Goal: Task Accomplishment & Management: Complete application form

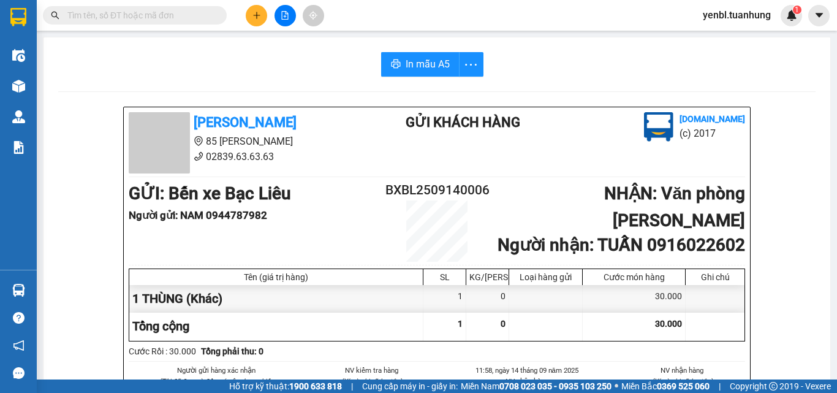
click at [251, 19] on button at bounding box center [256, 15] width 21 height 21
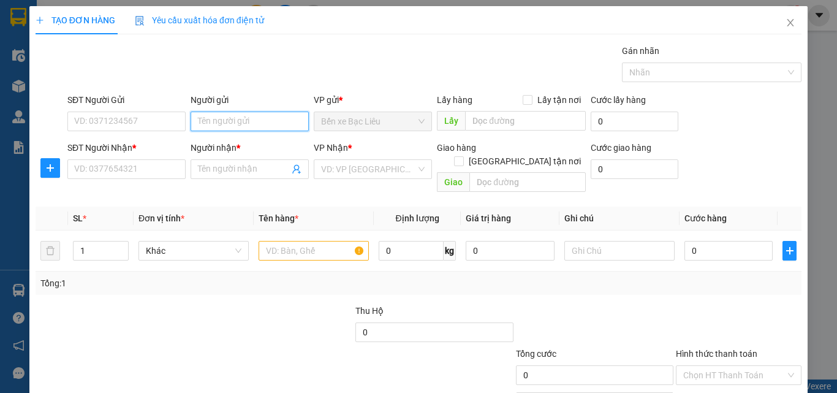
click at [245, 112] on input "Người gửi" at bounding box center [250, 122] width 118 height 20
click at [244, 111] on div "Người gửi" at bounding box center [250, 102] width 118 height 18
click at [210, 119] on input "Người gửi" at bounding box center [250, 122] width 118 height 20
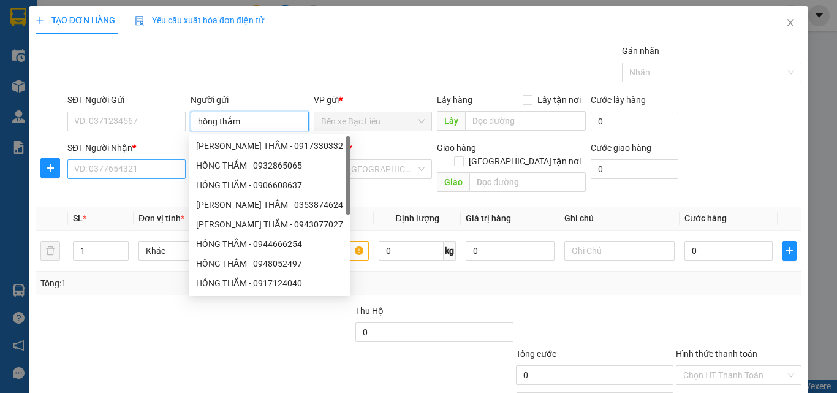
type input "hồng thắm"
click at [132, 164] on input "SĐT Người Nhận *" at bounding box center [126, 169] width 118 height 20
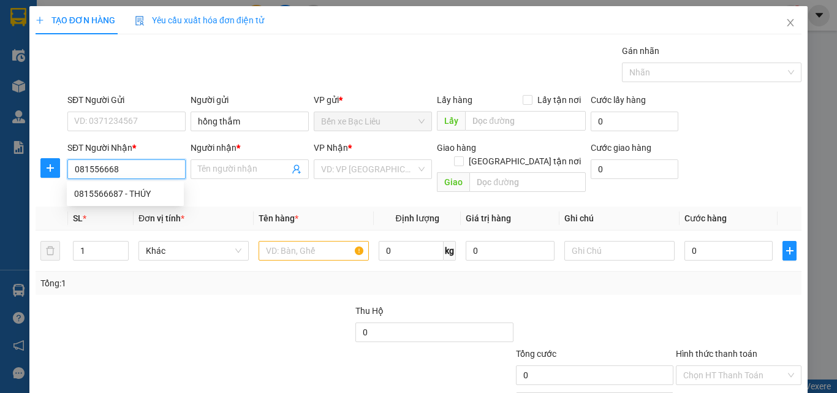
type input "0815566687"
click at [129, 188] on div "0815566687 - THÚY" at bounding box center [125, 193] width 102 height 13
type input "THÚY"
type input "0815566687"
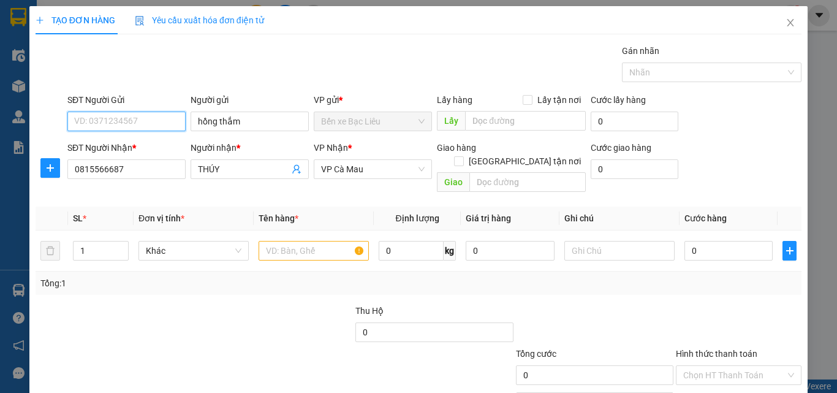
click at [139, 124] on input "SĐT Người Gửi" at bounding box center [126, 122] width 118 height 20
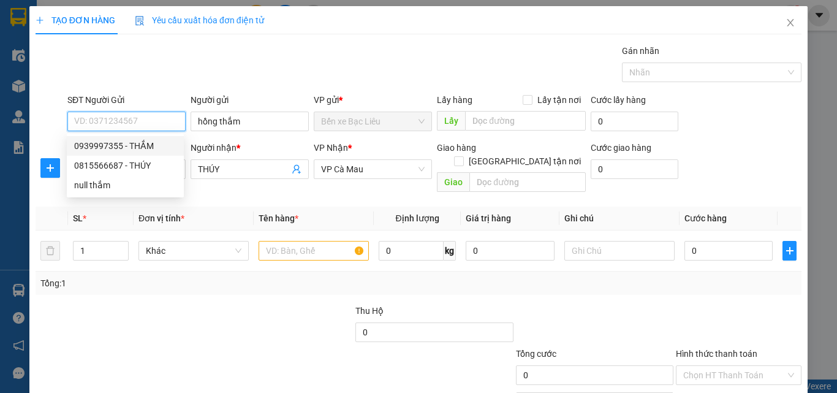
drag, startPoint x: 150, startPoint y: 149, endPoint x: 175, endPoint y: 158, distance: 26.0
click at [150, 149] on div "0939997355 - THẮM" at bounding box center [125, 145] width 102 height 13
type input "0939997355"
type input "THẮM"
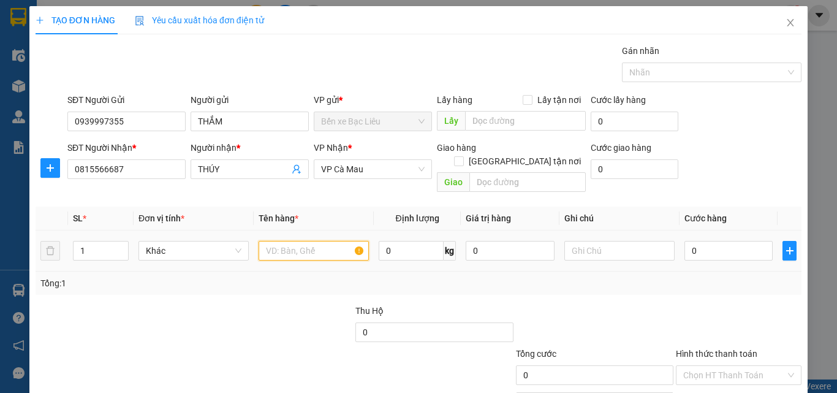
click at [295, 243] on input "text" at bounding box center [314, 251] width 110 height 20
type input "1 thung"
click at [712, 241] on input "0" at bounding box center [729, 251] width 88 height 20
type input "4"
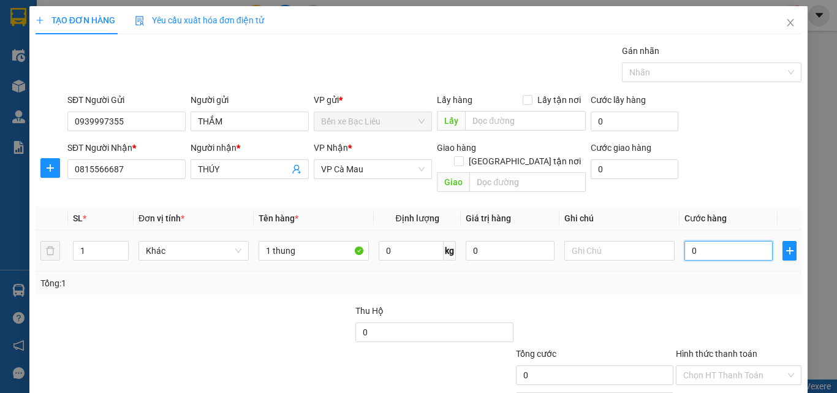
type input "4"
type input "40"
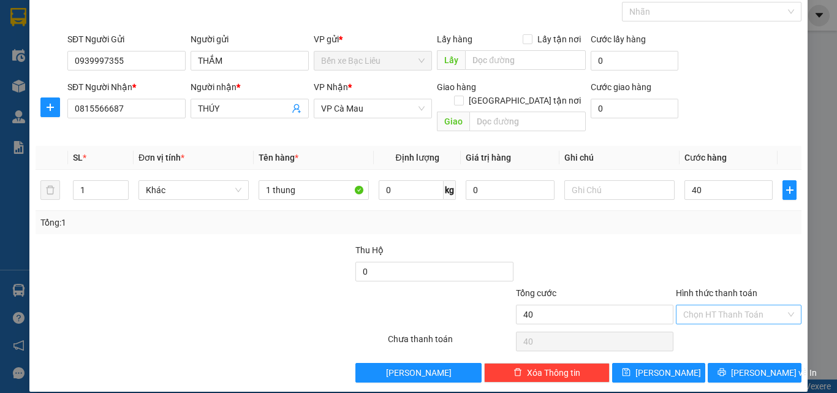
type input "40.000"
click at [688, 305] on input "Hình thức thanh toán" at bounding box center [734, 314] width 102 height 18
click at [680, 328] on div "Tại văn phòng" at bounding box center [732, 325] width 110 height 13
type input "0"
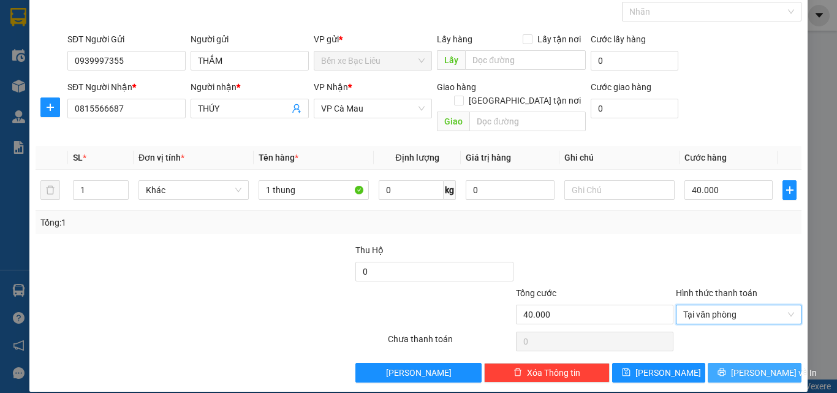
click at [723, 365] on button "[PERSON_NAME] và In" at bounding box center [755, 373] width 94 height 20
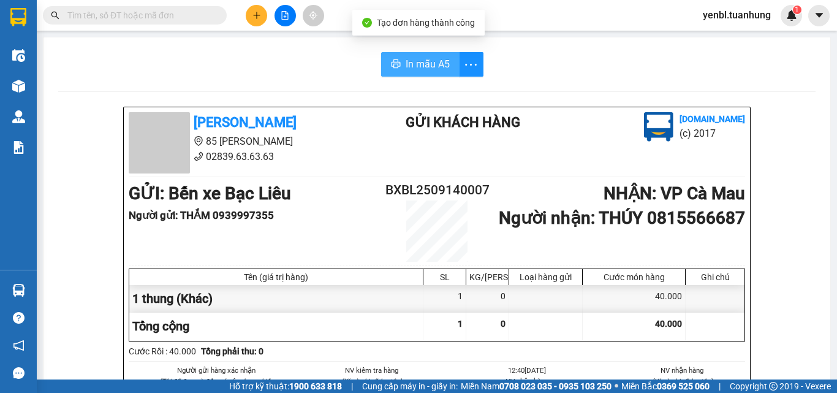
click at [392, 54] on button "In mẫu A5" at bounding box center [420, 64] width 78 height 25
